Goal: Task Accomplishment & Management: Manage account settings

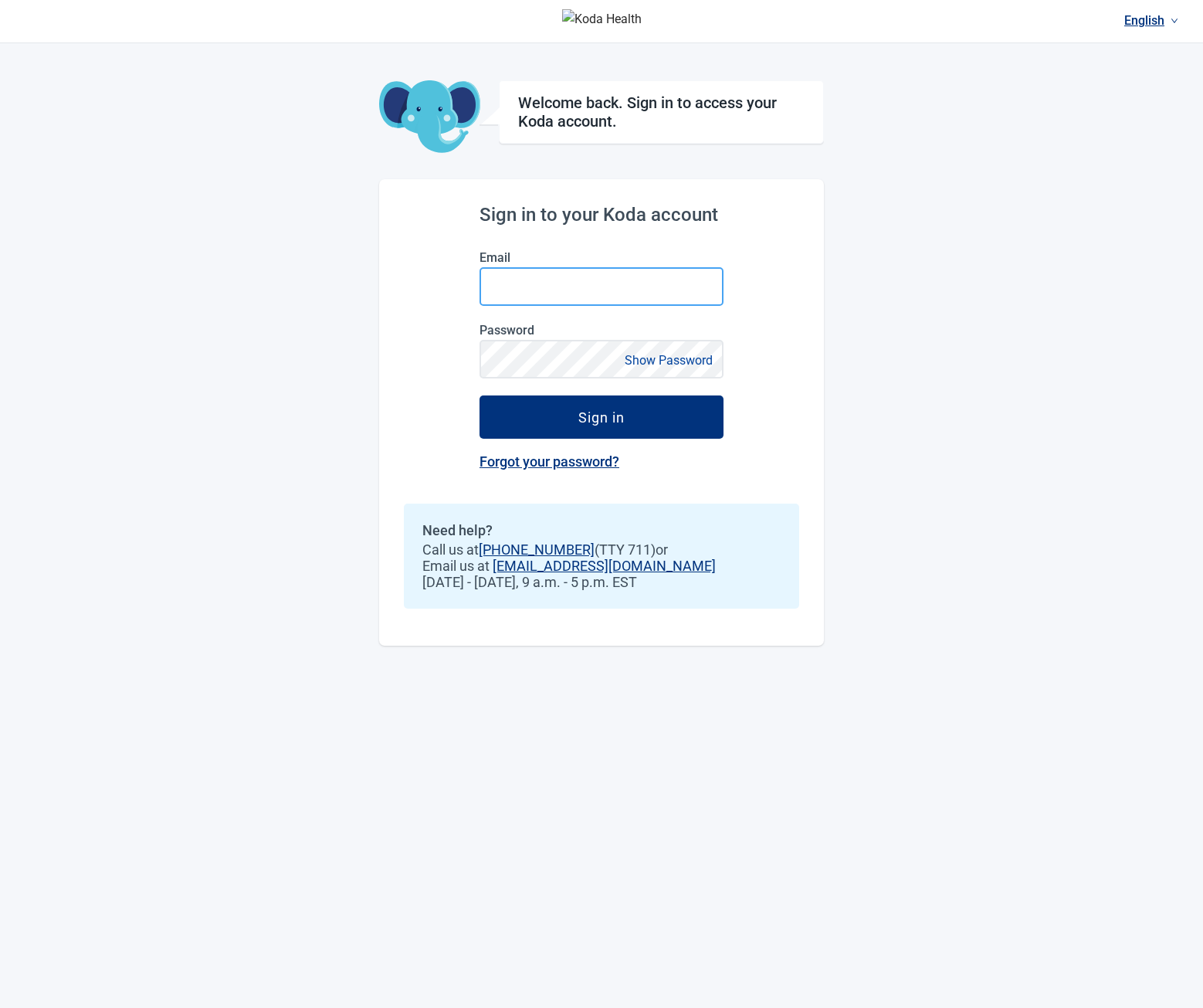
click at [541, 290] on input "Email" at bounding box center [601, 287] width 244 height 38
type input "**********"
click at [480, 396] on button "Sign in" at bounding box center [601, 417] width 244 height 43
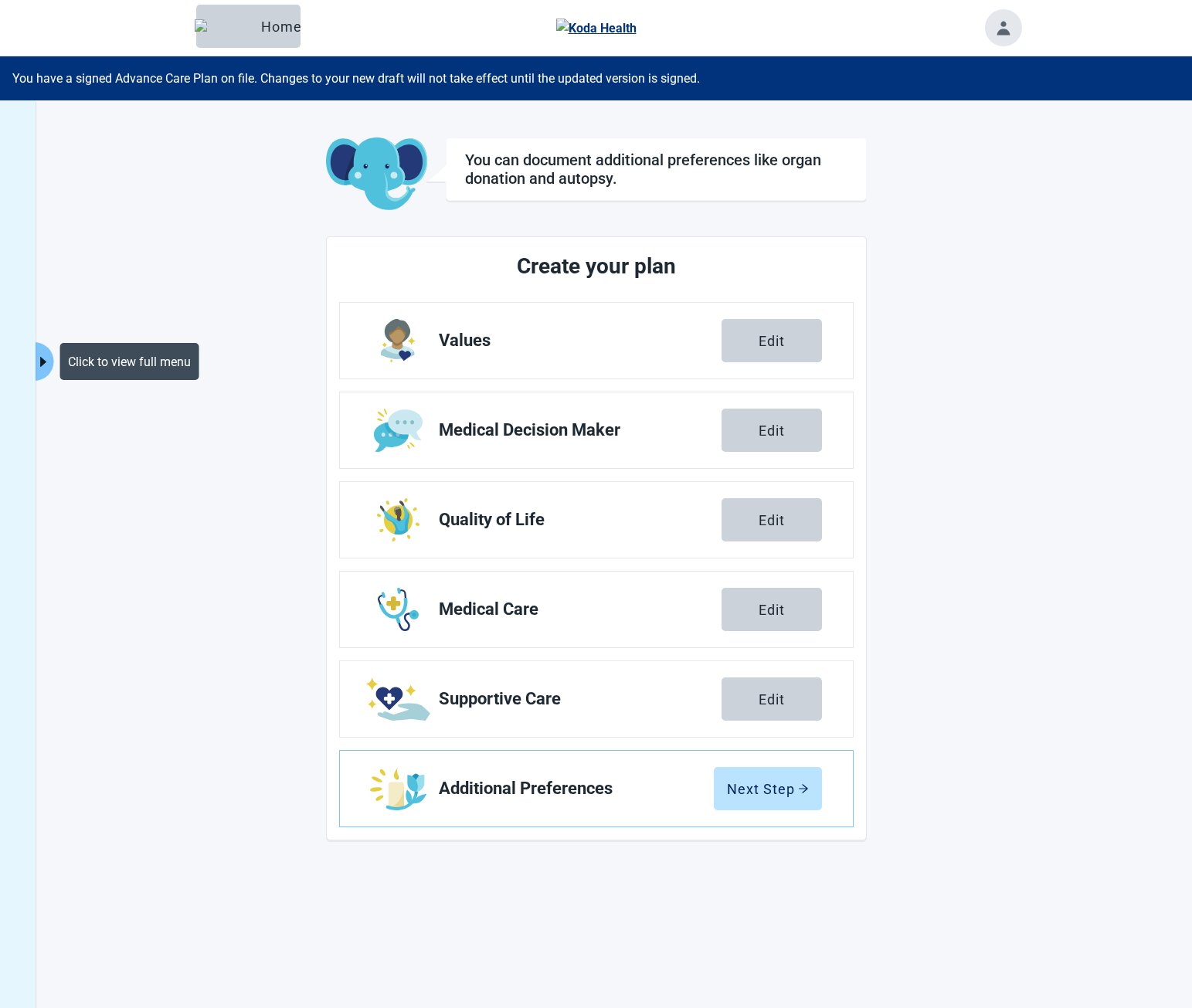
click at [42, 365] on icon "caret-right" at bounding box center [43, 361] width 6 height 11
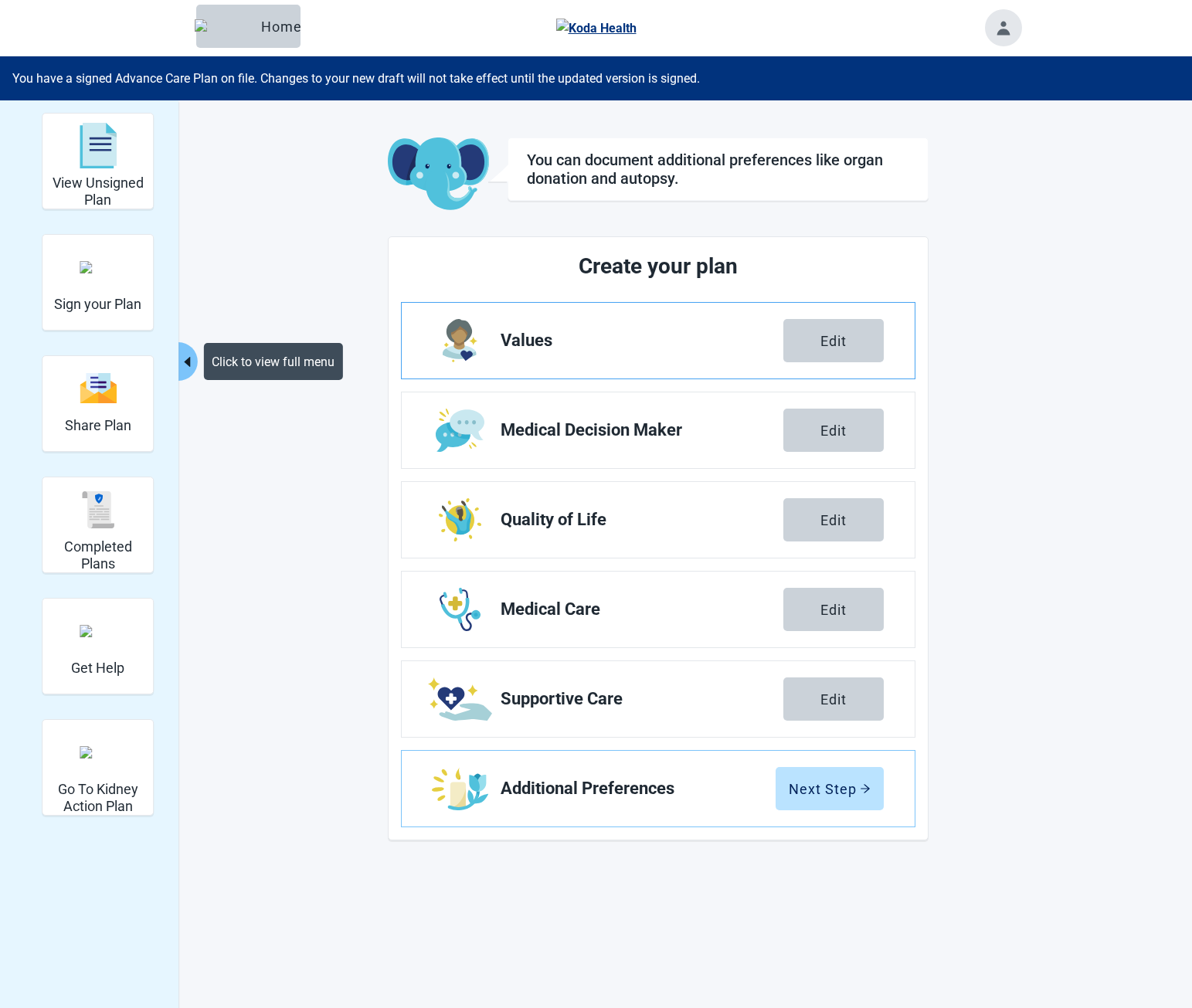
click at [602, 328] on link "Values Edit" at bounding box center [658, 340] width 513 height 75
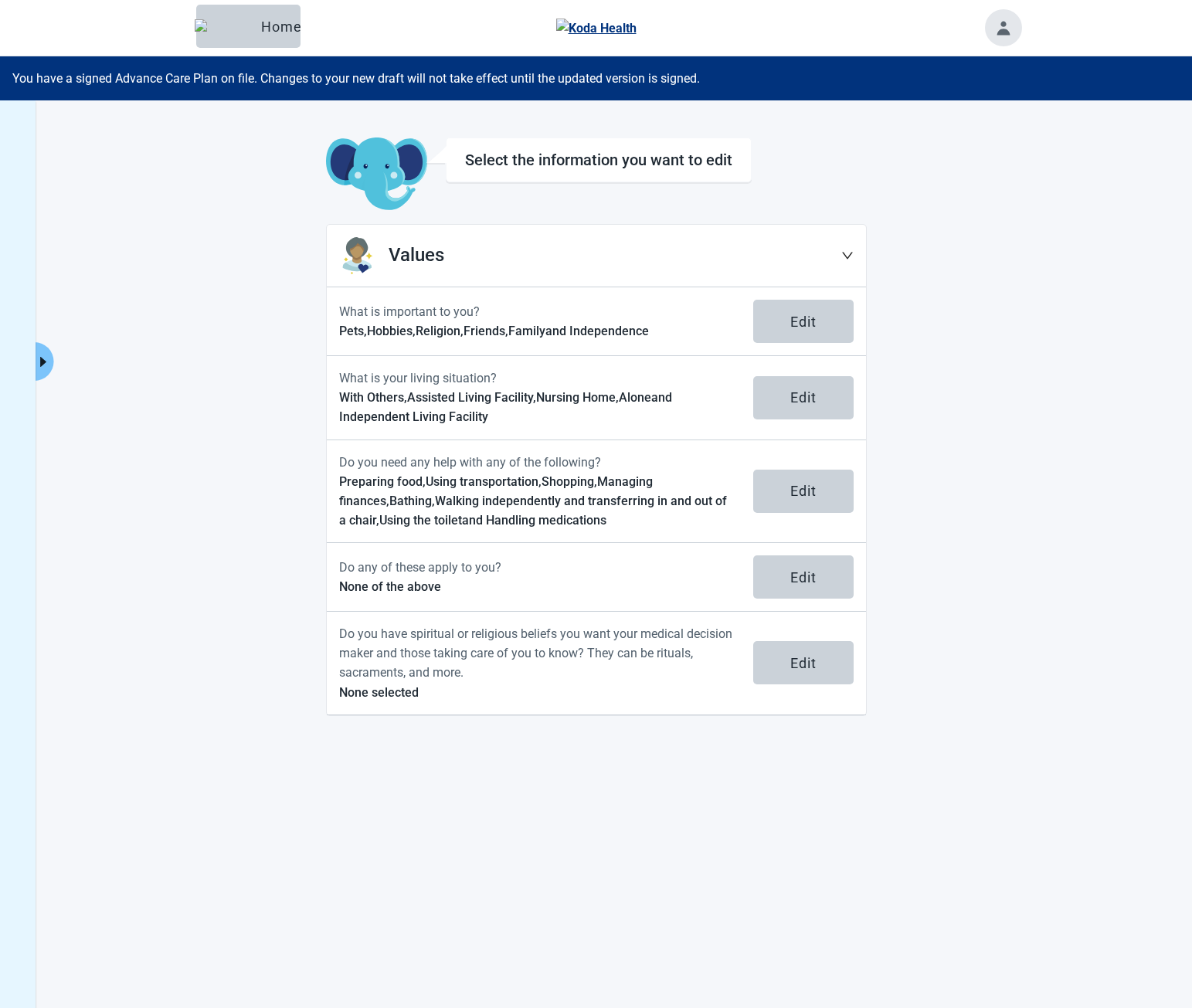
click at [493, 195] on div "Select the information you want to edit" at bounding box center [598, 175] width 306 height 75
click at [368, 22] on header "Menu Home" at bounding box center [596, 28] width 888 height 55
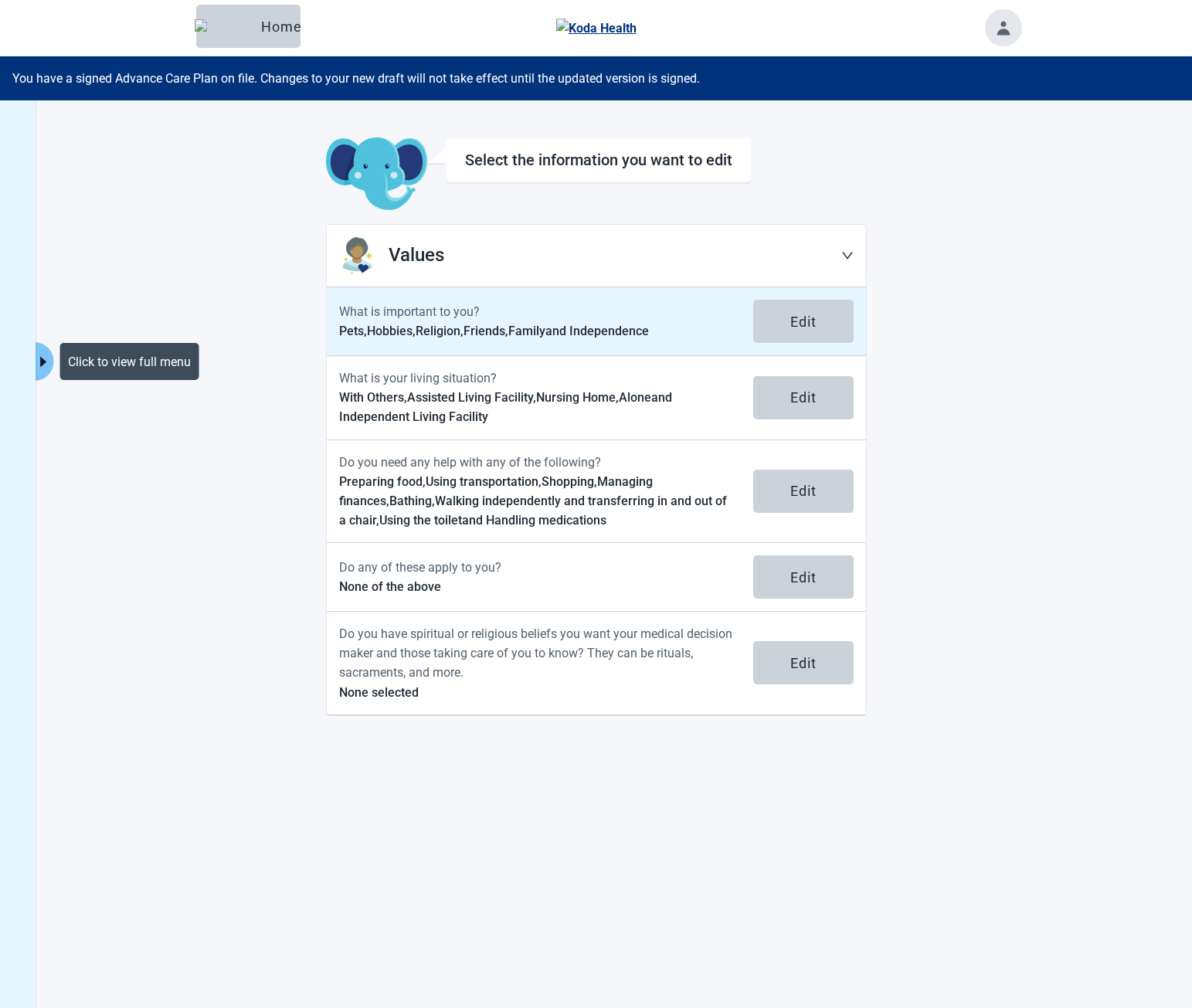
click button "Edit" at bounding box center [803, 397] width 100 height 43
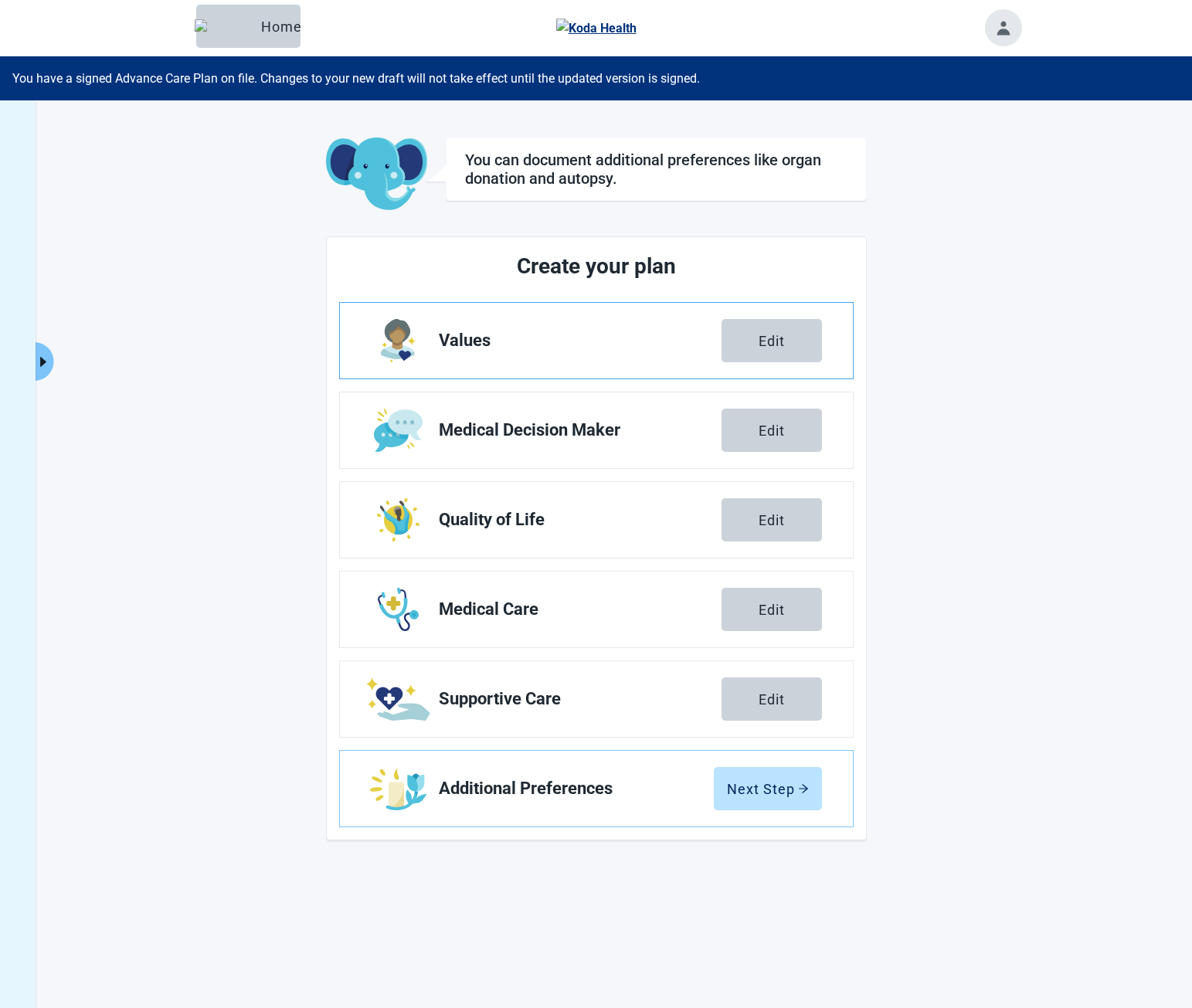
drag, startPoint x: 469, startPoint y: 360, endPoint x: 145, endPoint y: 161, distance: 380.2
click at [469, 360] on link "Values Edit" at bounding box center [596, 340] width 513 height 75
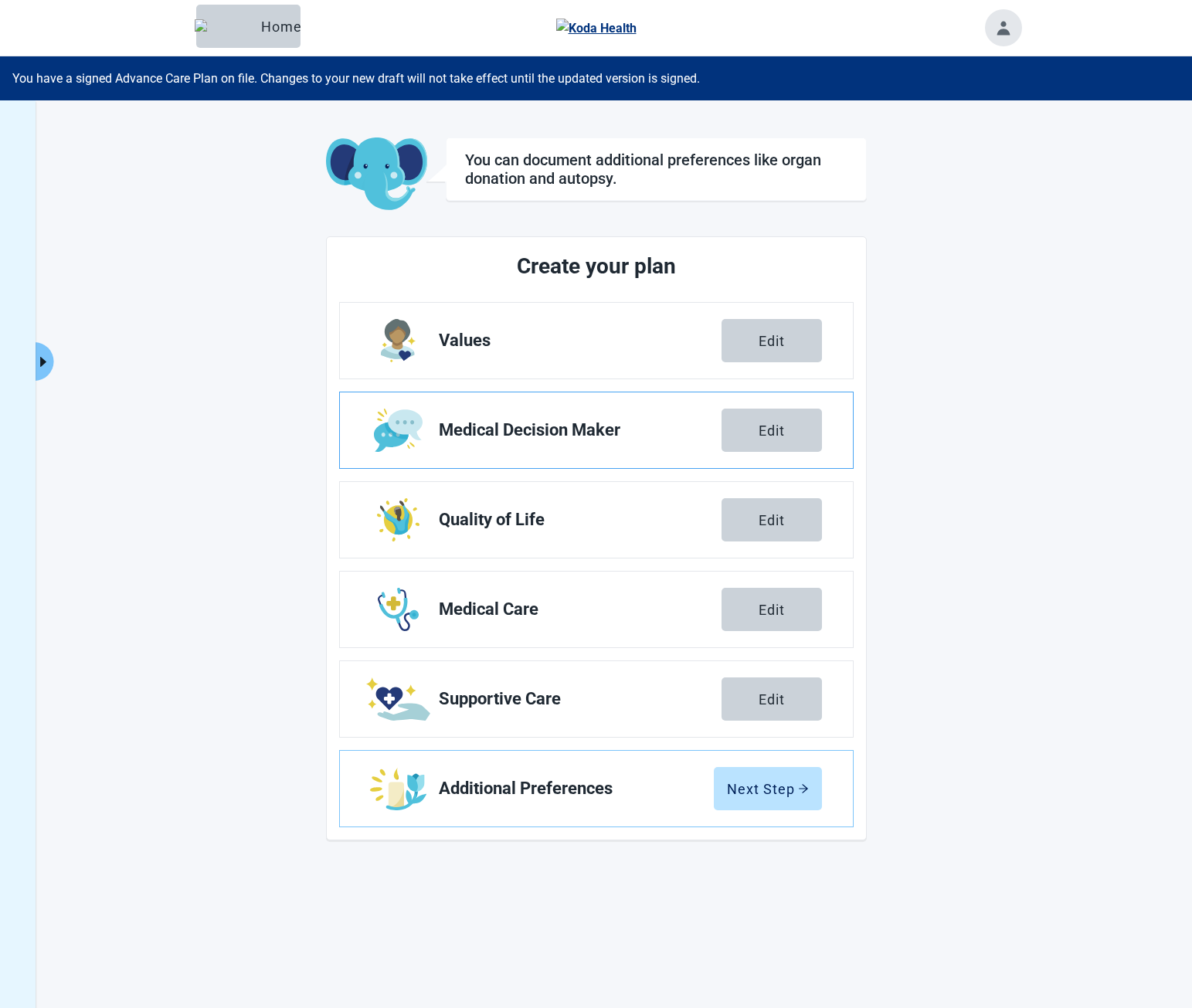
click at [501, 445] on link "Medical Decision Maker Edit" at bounding box center [596, 430] width 513 height 75
drag, startPoint x: 778, startPoint y: 438, endPoint x: 244, endPoint y: 64, distance: 651.9
click at [778, 438] on div "Edit" at bounding box center [771, 430] width 26 height 15
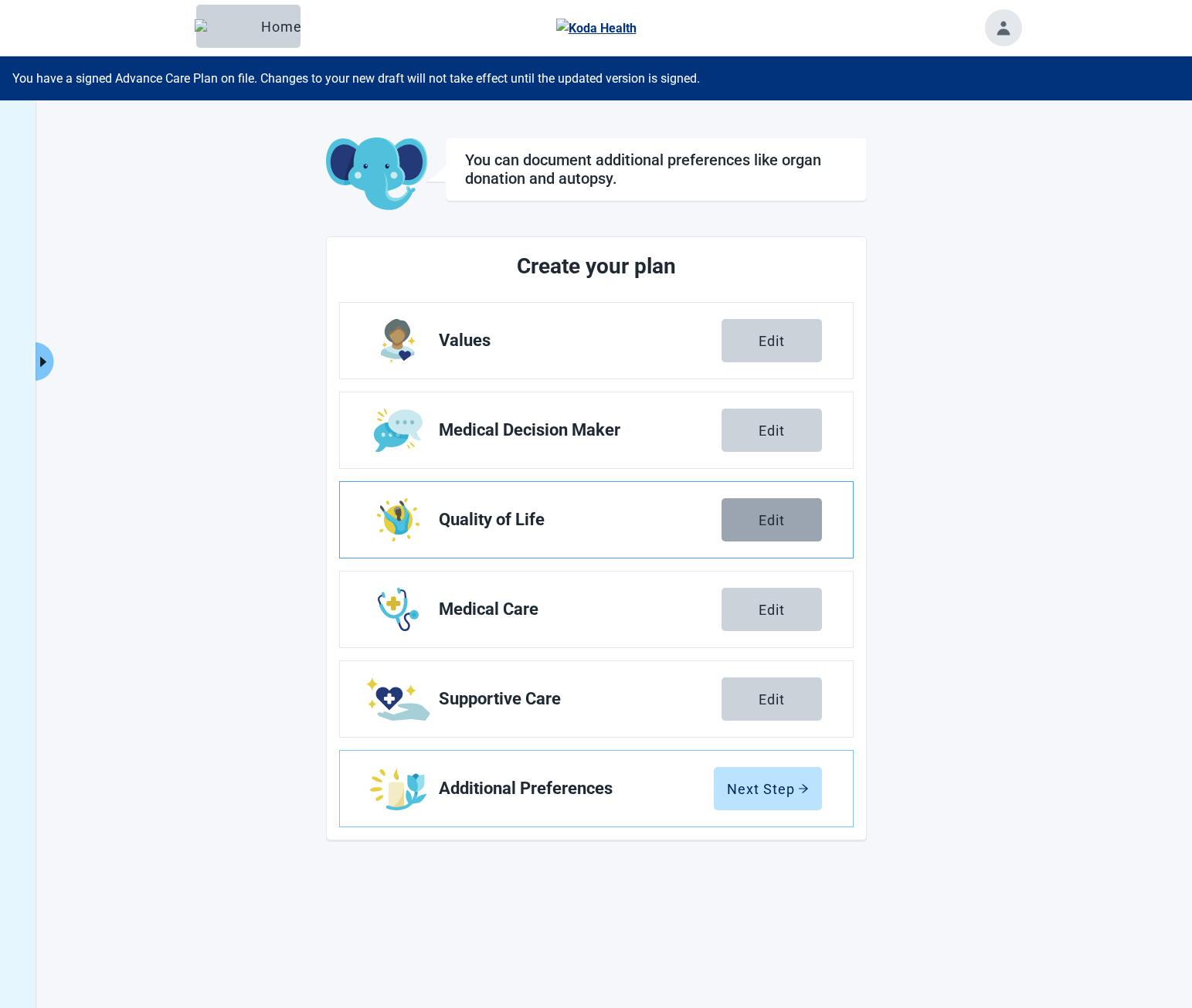
click at [787, 531] on button "Edit" at bounding box center [771, 519] width 100 height 43
click at [779, 609] on div "Edit" at bounding box center [771, 610] width 26 height 15
click at [771, 698] on div "Edit" at bounding box center [771, 698] width 26 height 15
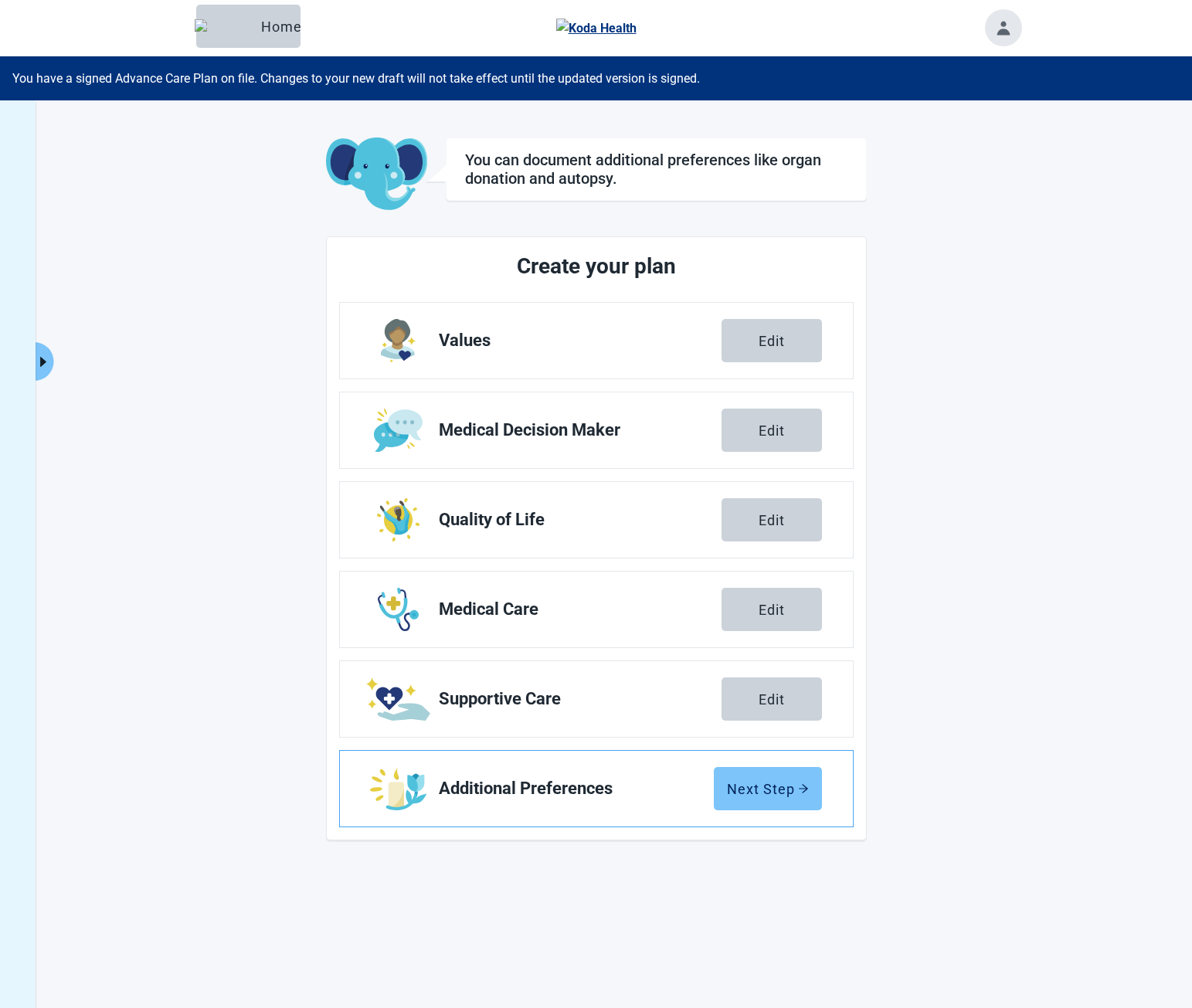
click at [790, 781] on div "Next Step" at bounding box center [768, 788] width 82 height 15
click at [782, 340] on div "Edit" at bounding box center [771, 340] width 26 height 15
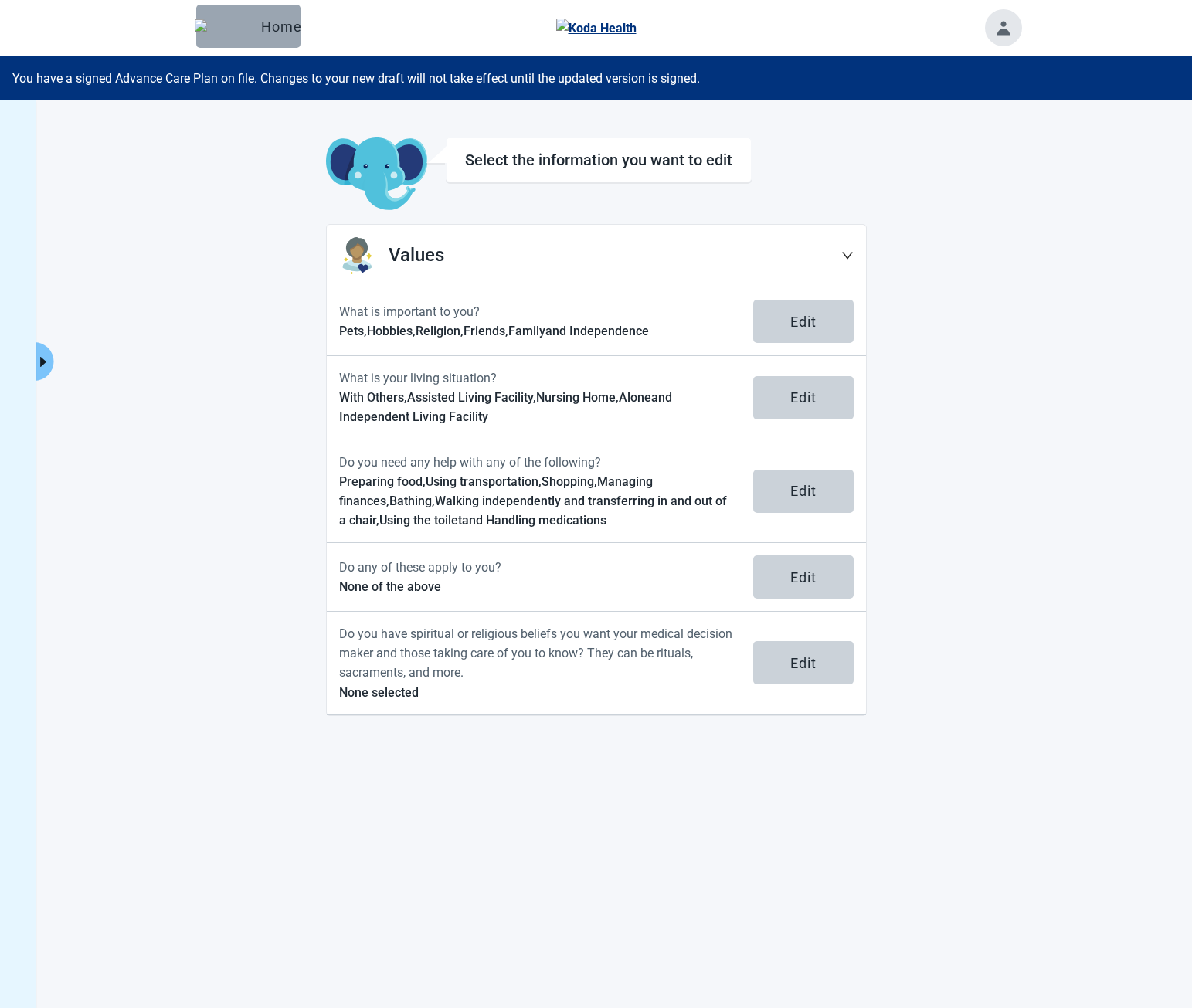
drag, startPoint x: 280, startPoint y: 11, endPoint x: 450, endPoint y: 93, distance: 188.7
click at [280, 11] on button "Home" at bounding box center [248, 26] width 104 height 43
